Goal: Navigation & Orientation: Find specific page/section

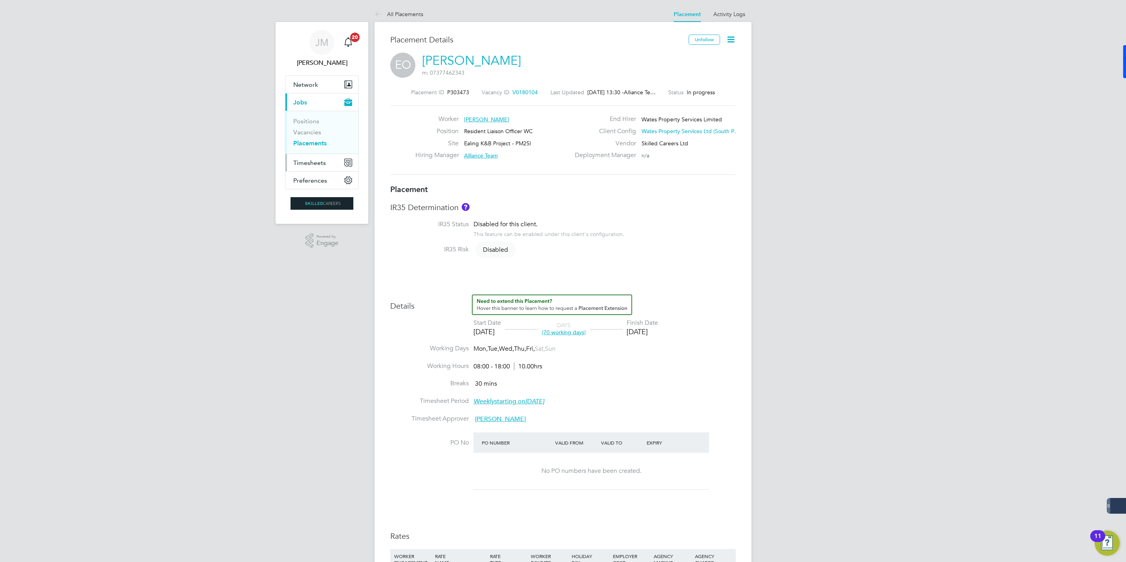
click at [304, 161] on span "Timesheets" at bounding box center [309, 162] width 33 height 7
click at [312, 138] on link "Timesheets" at bounding box center [309, 138] width 33 height 7
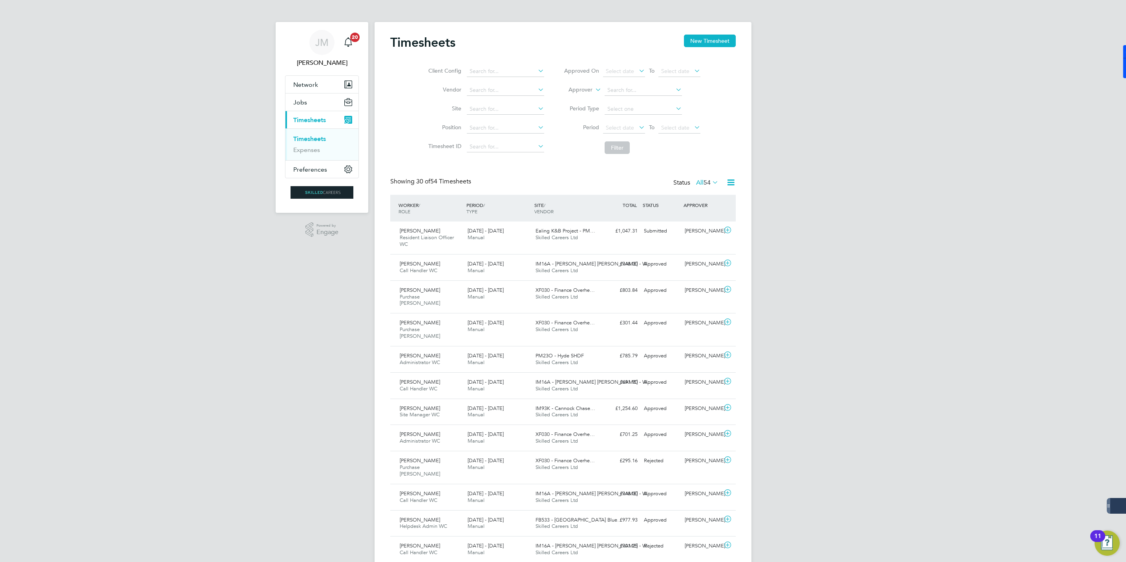
click at [303, 124] on button "Current page: Timesheets" at bounding box center [321, 119] width 73 height 17
click at [305, 122] on span "Timesheets" at bounding box center [309, 119] width 33 height 7
click at [305, 101] on span "Jobs" at bounding box center [300, 102] width 14 height 7
click at [309, 132] on link "Vacancies" at bounding box center [307, 131] width 28 height 7
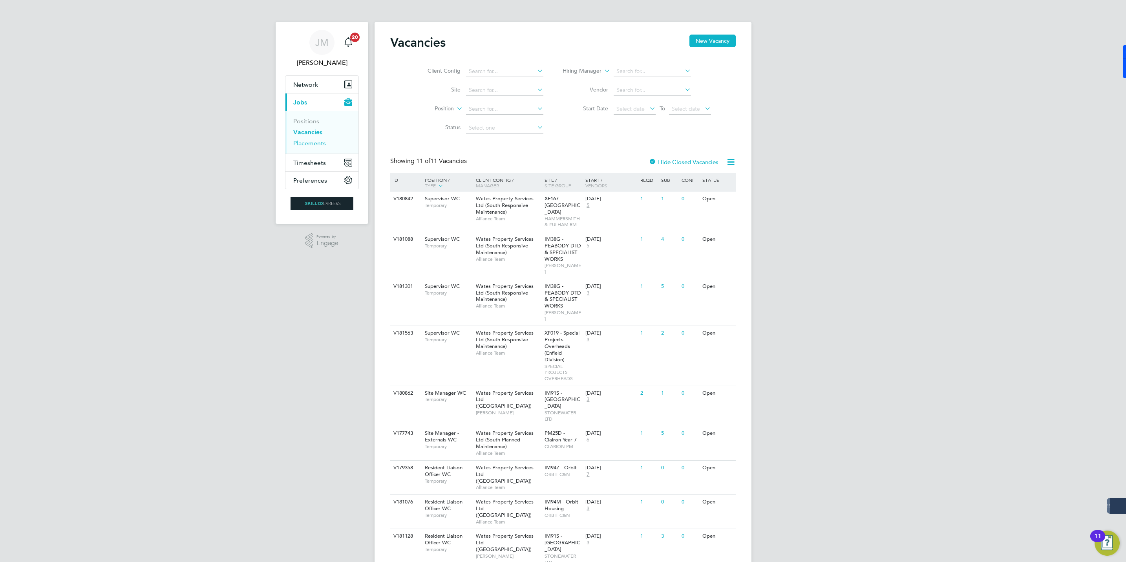
click at [314, 144] on link "Placements" at bounding box center [309, 142] width 33 height 7
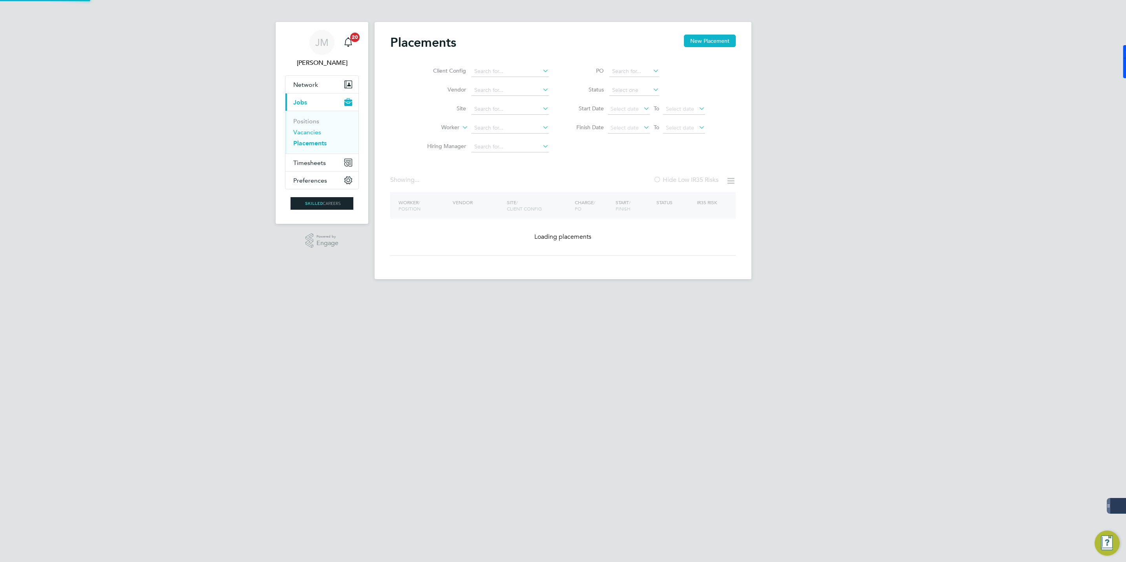
click at [312, 132] on link "Vacancies" at bounding box center [307, 131] width 28 height 7
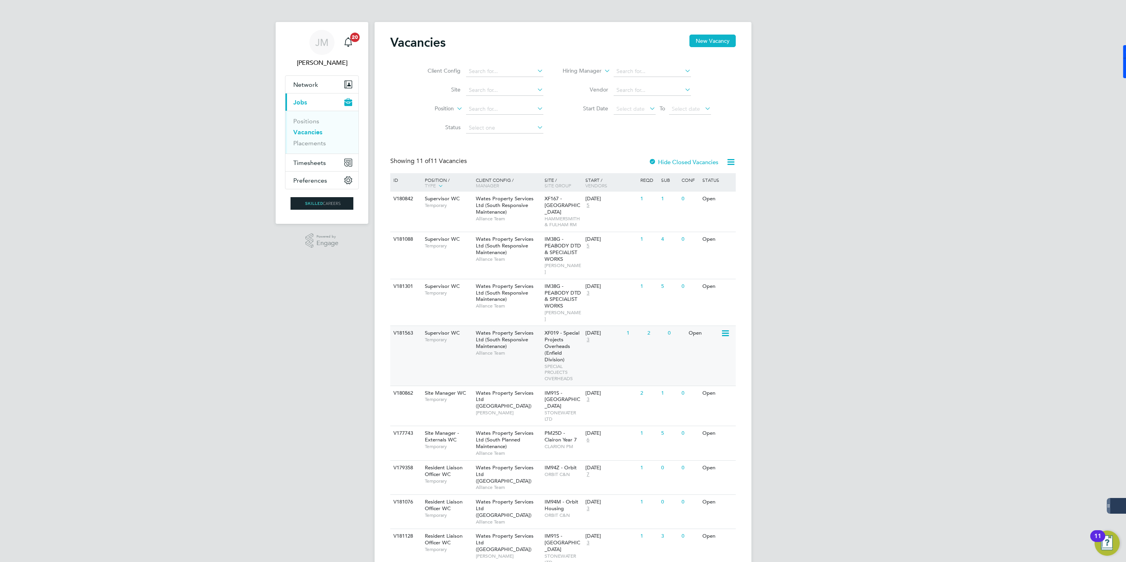
click at [506, 329] on span "Wates Property Services Ltd (South Responsive Maintenance)" at bounding box center [505, 339] width 58 height 20
